Goal: Task Accomplishment & Management: Manage account settings

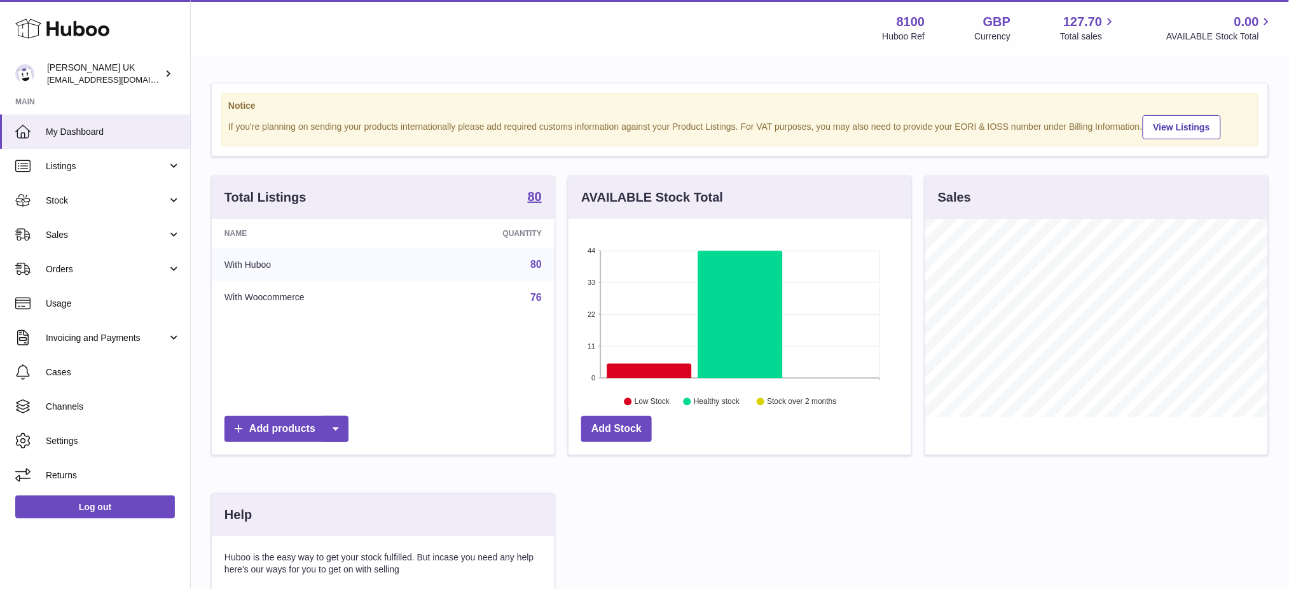
scroll to position [635572, 635428]
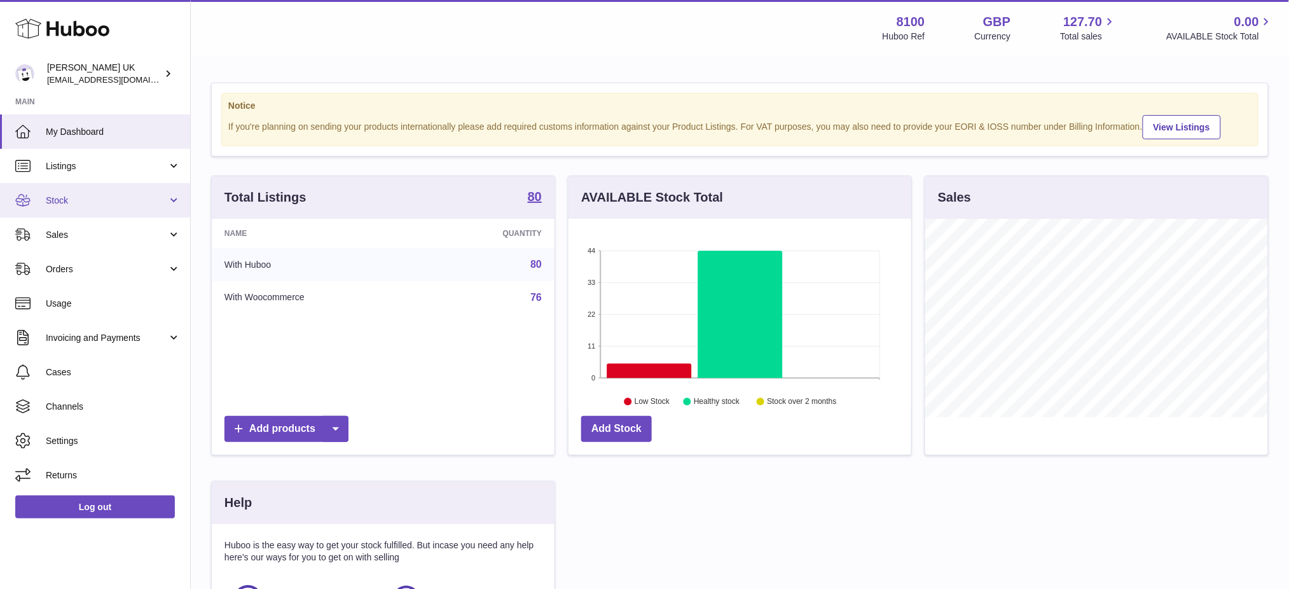
scroll to position [198, 343]
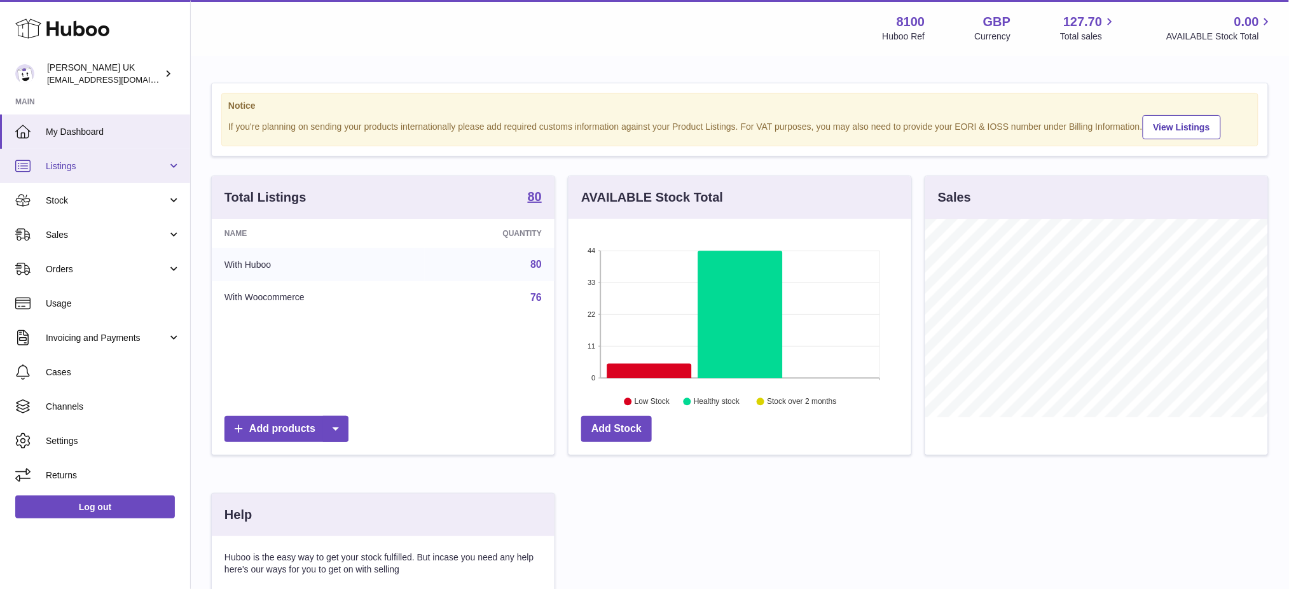
click at [78, 170] on span "Listings" at bounding box center [106, 166] width 121 height 12
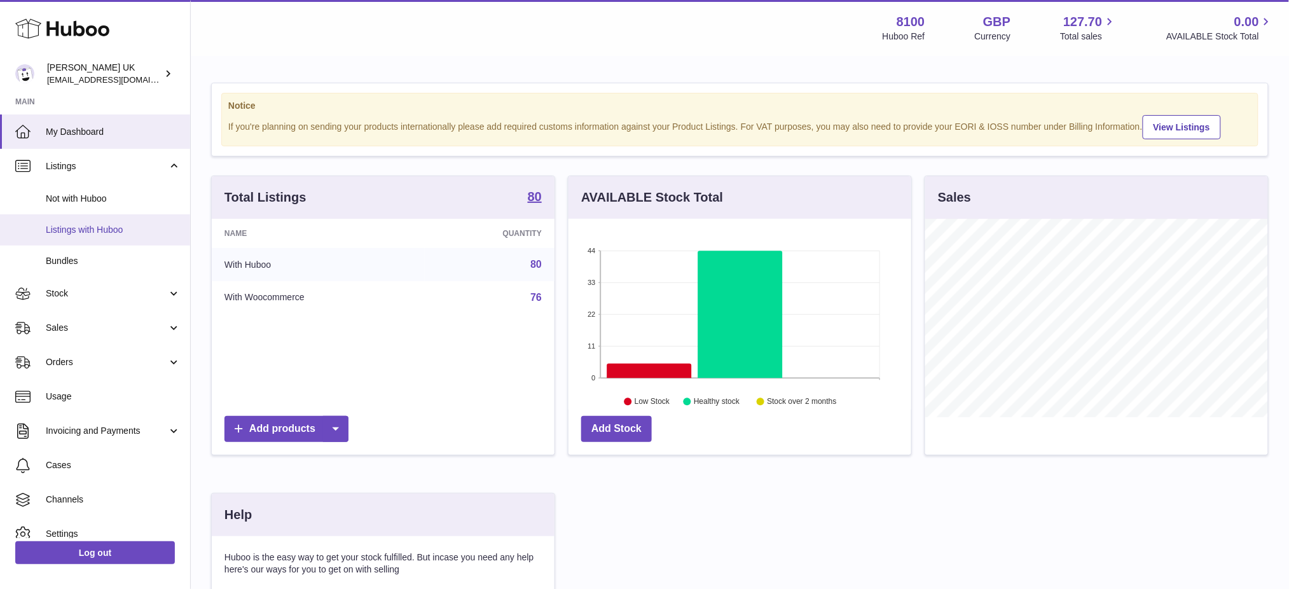
click at [92, 234] on span "Listings with Huboo" at bounding box center [113, 230] width 135 height 12
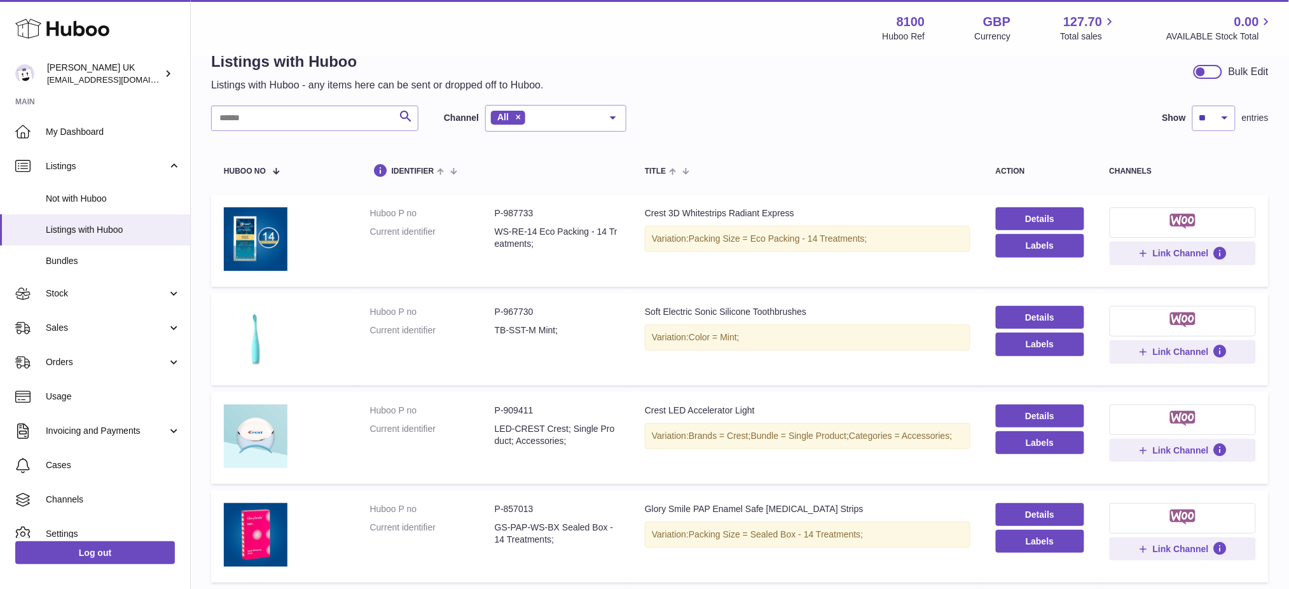
scroll to position [85, 0]
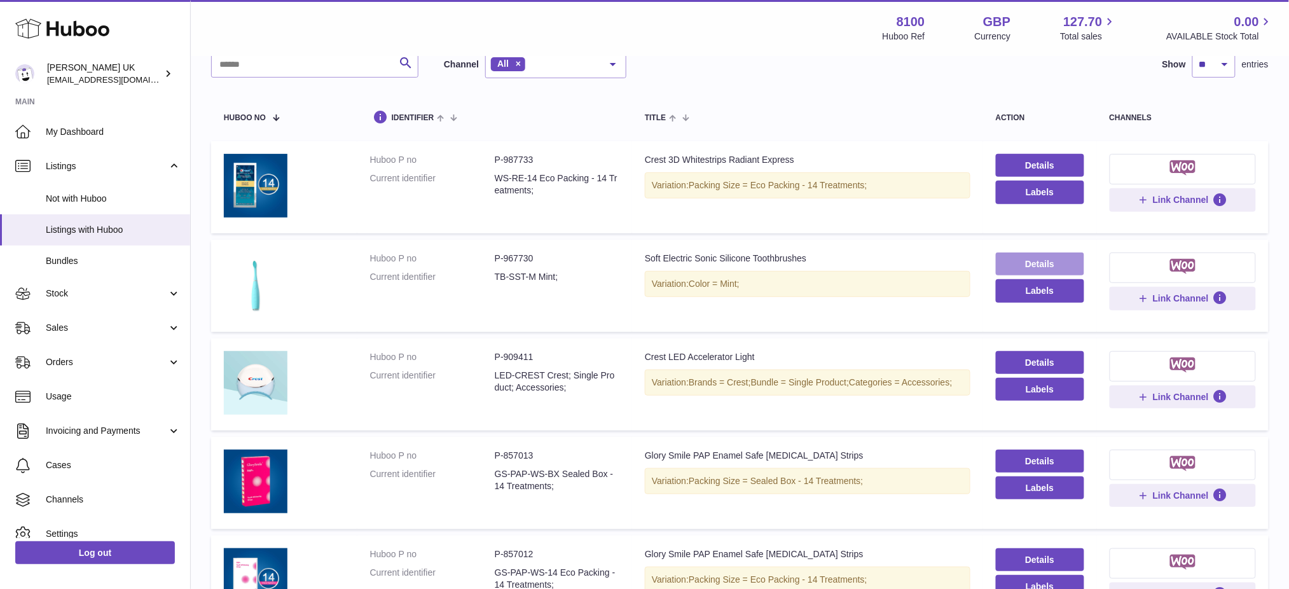
click at [1020, 263] on link "Details" at bounding box center [1040, 263] width 88 height 23
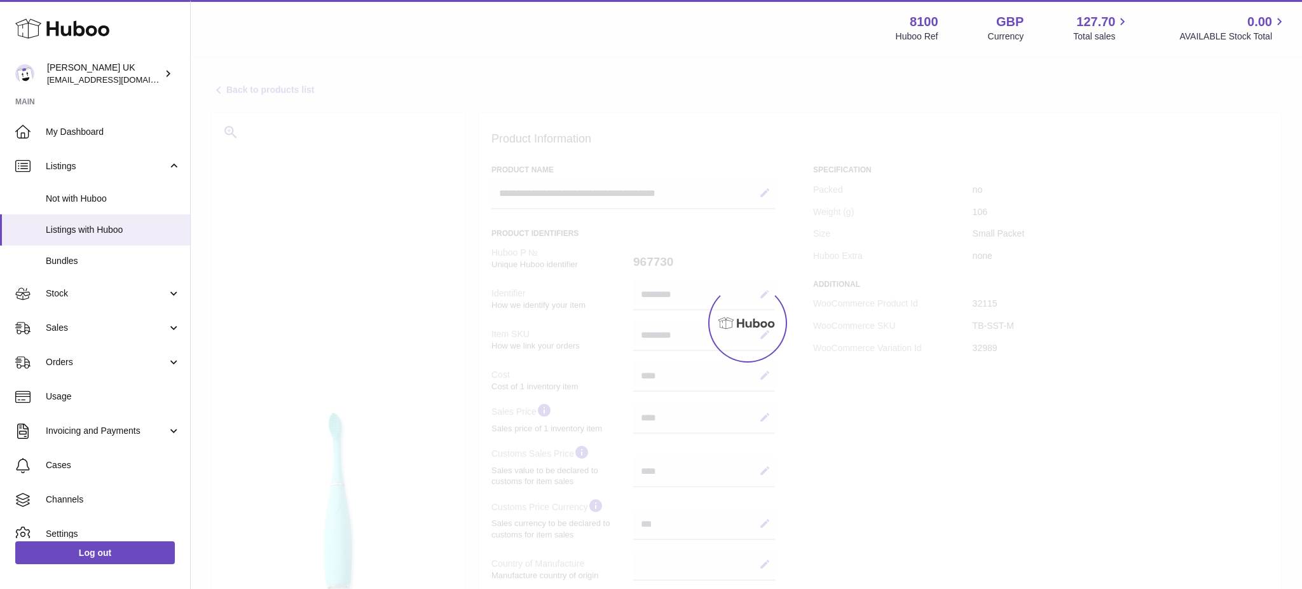
select select
select select "****"
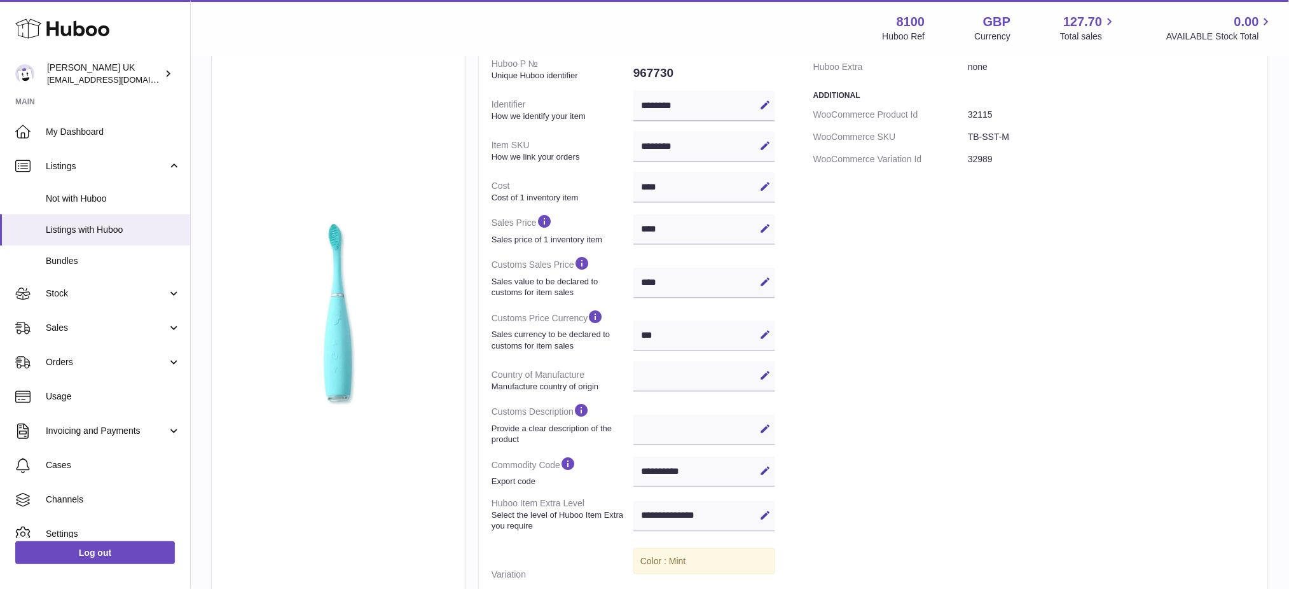
scroll to position [164, 0]
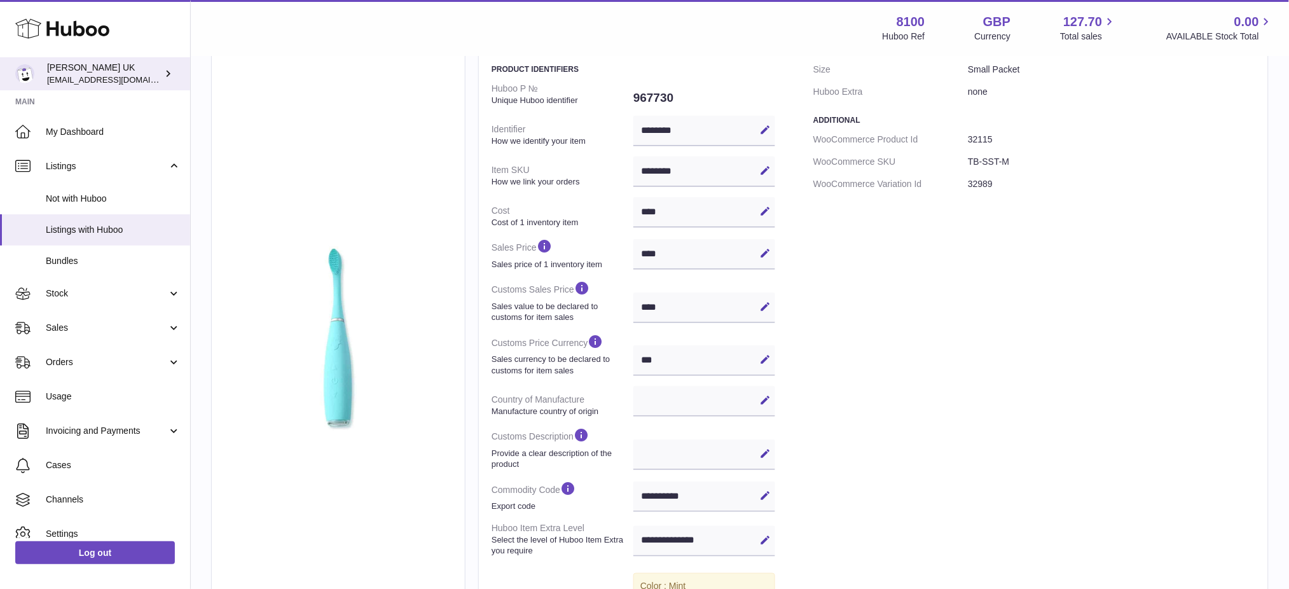
click at [129, 78] on span "[EMAIL_ADDRESS][DOMAIN_NAME]" at bounding box center [117, 79] width 140 height 10
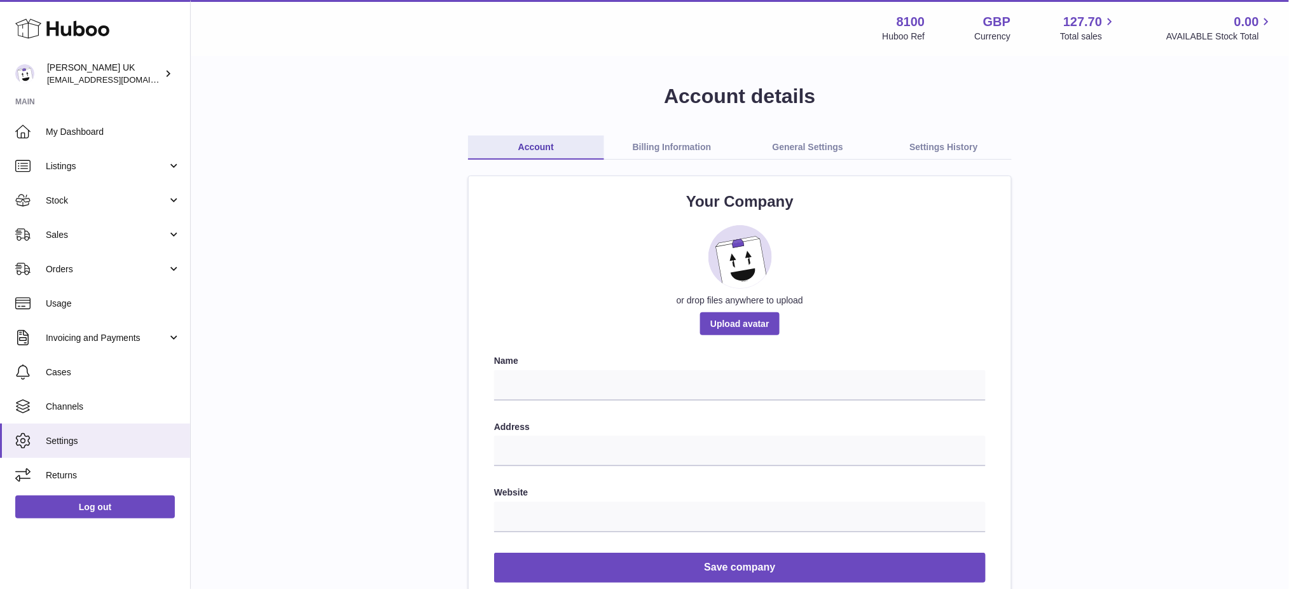
click at [621, 146] on link "Billing Information" at bounding box center [672, 147] width 136 height 24
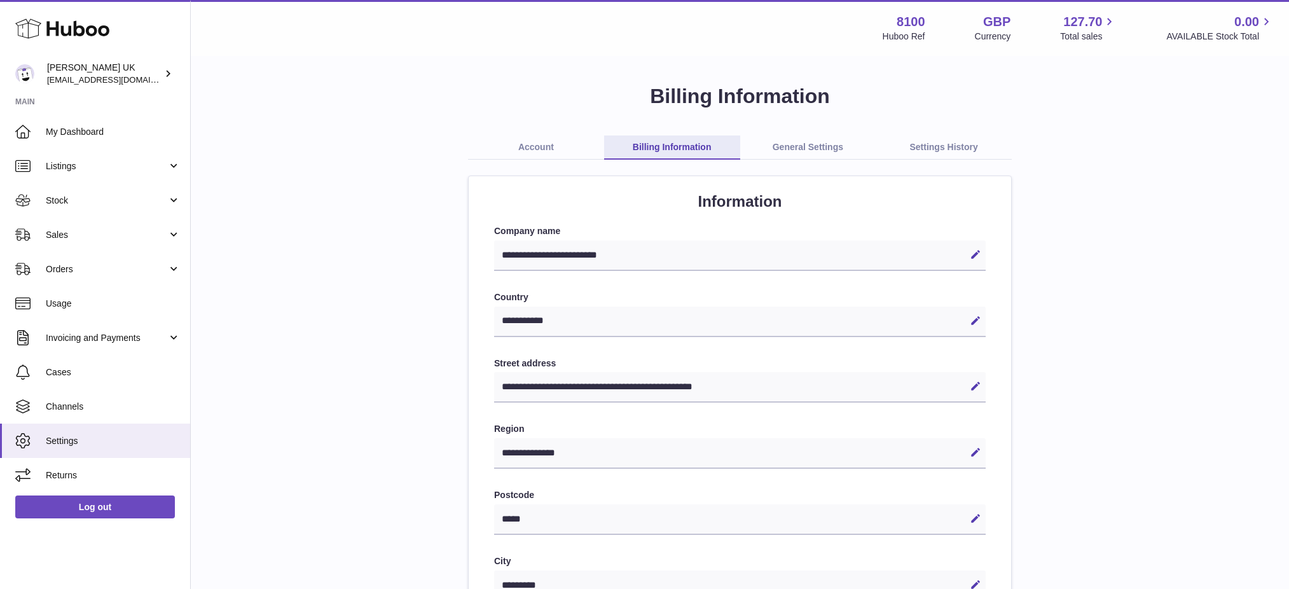
select select "**"
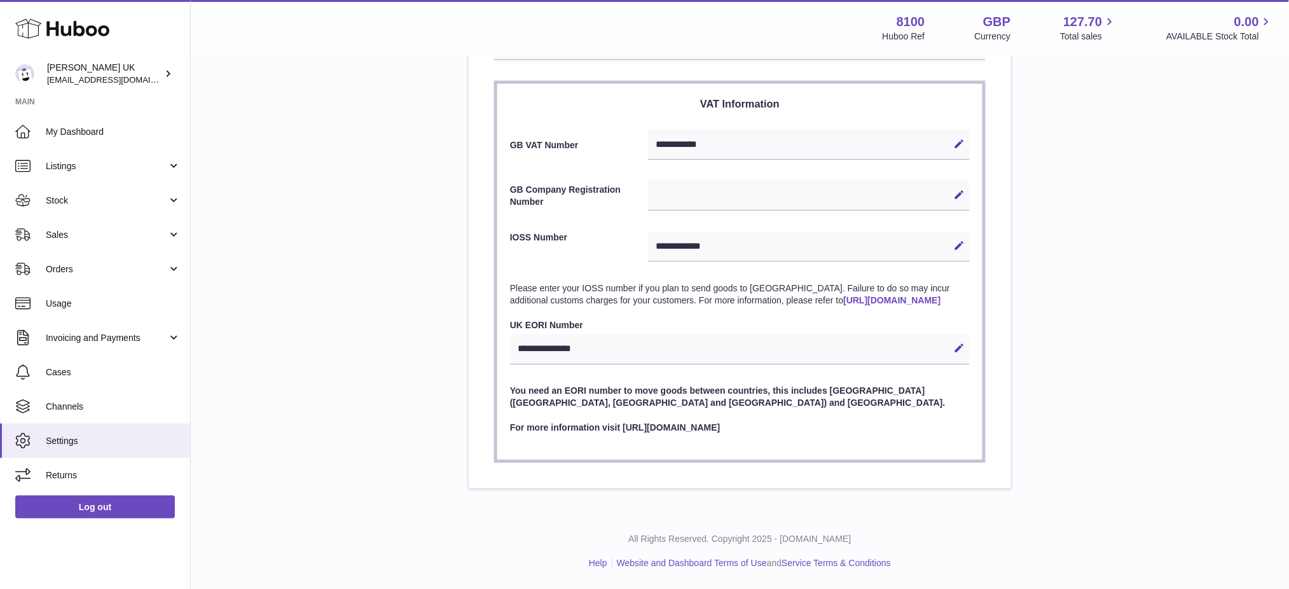
scroll to position [551, 0]
